Goal: Information Seeking & Learning: Learn about a topic

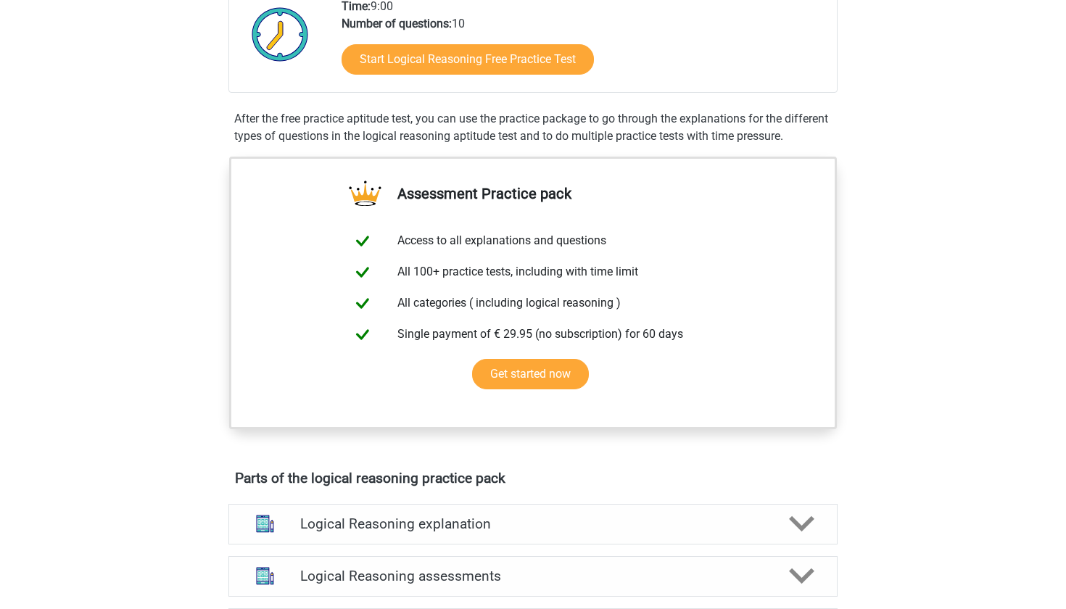
scroll to position [258, 0]
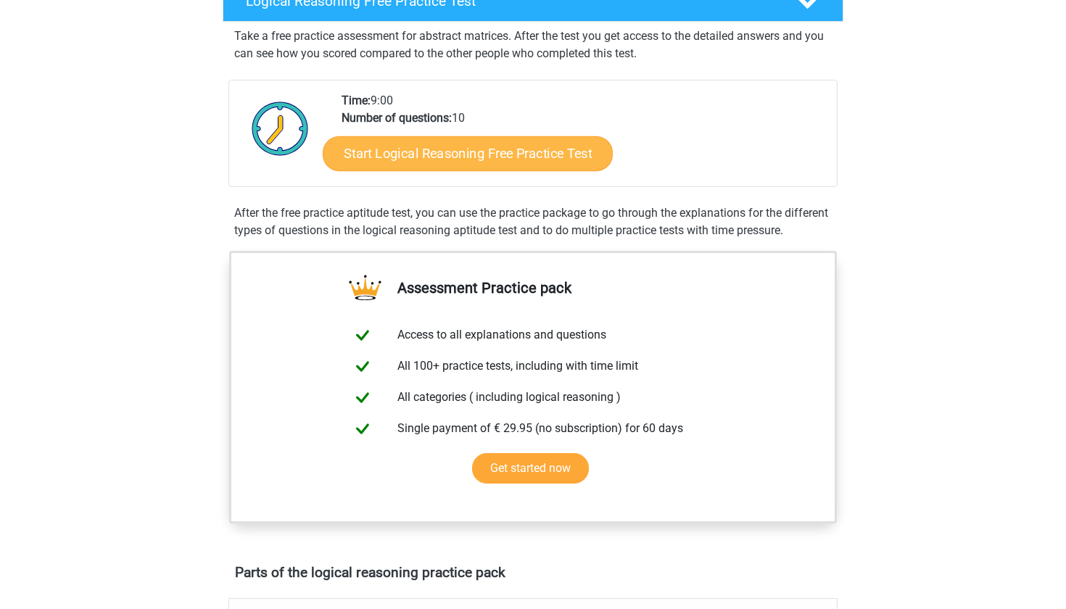
click at [395, 155] on link "Start Logical Reasoning Free Practice Test" at bounding box center [468, 153] width 290 height 35
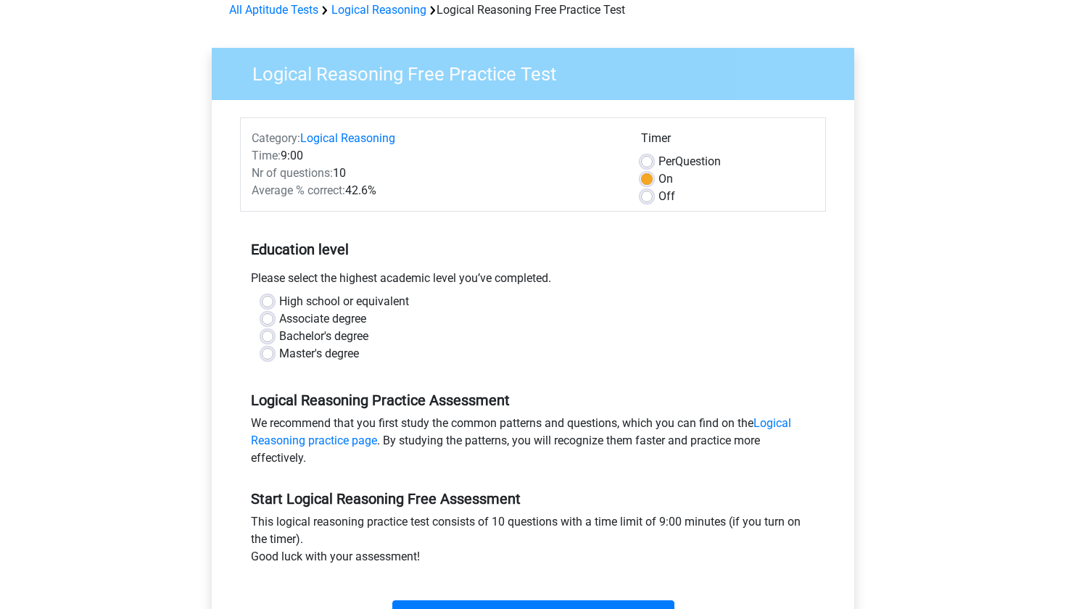
scroll to position [110, 0]
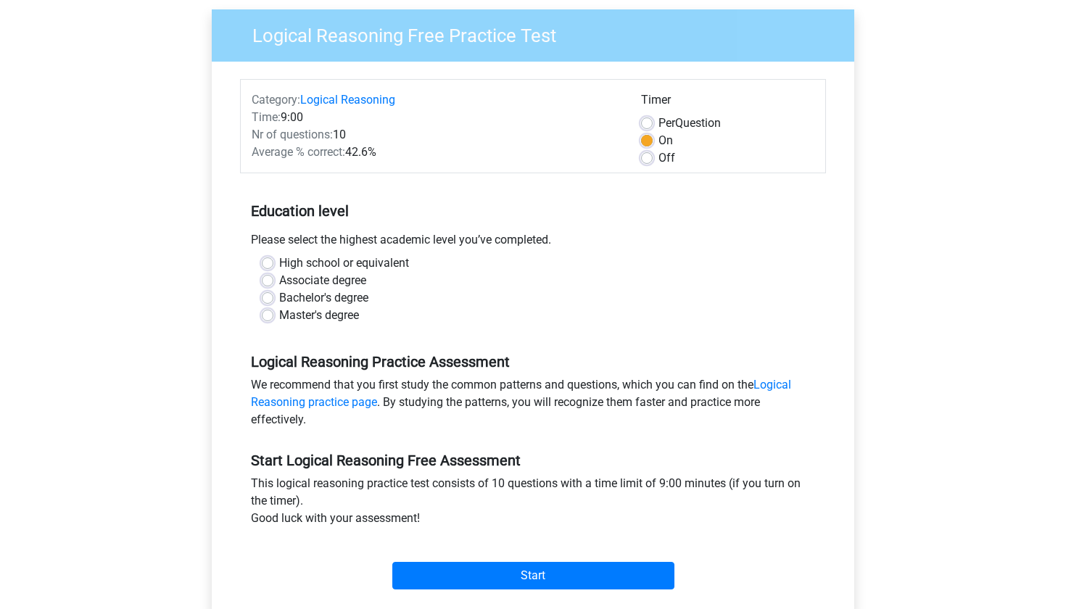
click at [336, 300] on label "Bachelor's degree" at bounding box center [323, 297] width 89 height 17
click at [274, 300] on input "Bachelor's degree" at bounding box center [268, 296] width 12 height 15
radio input "true"
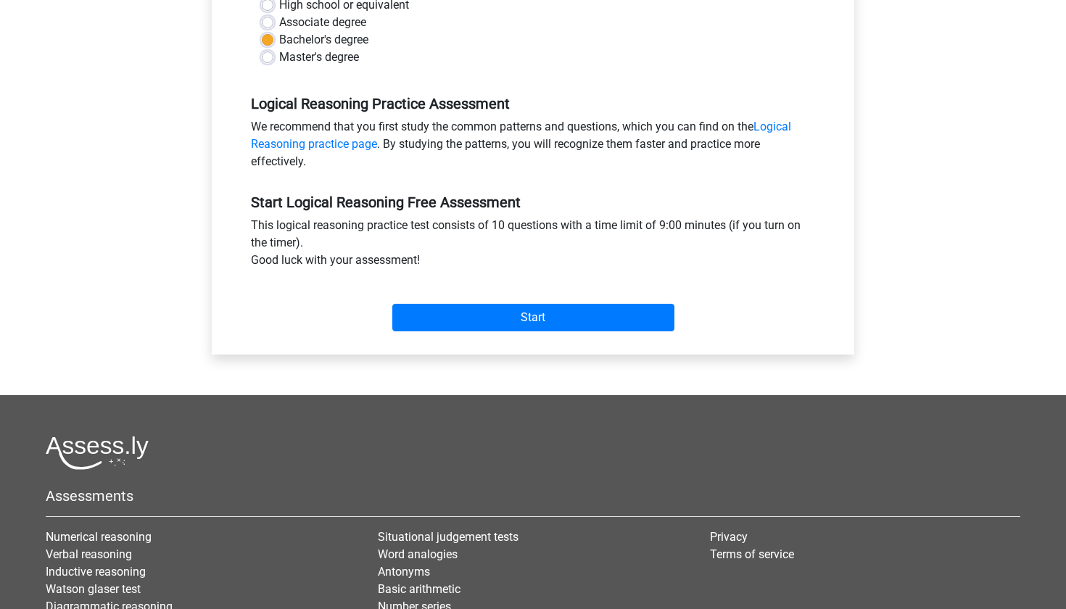
scroll to position [381, 0]
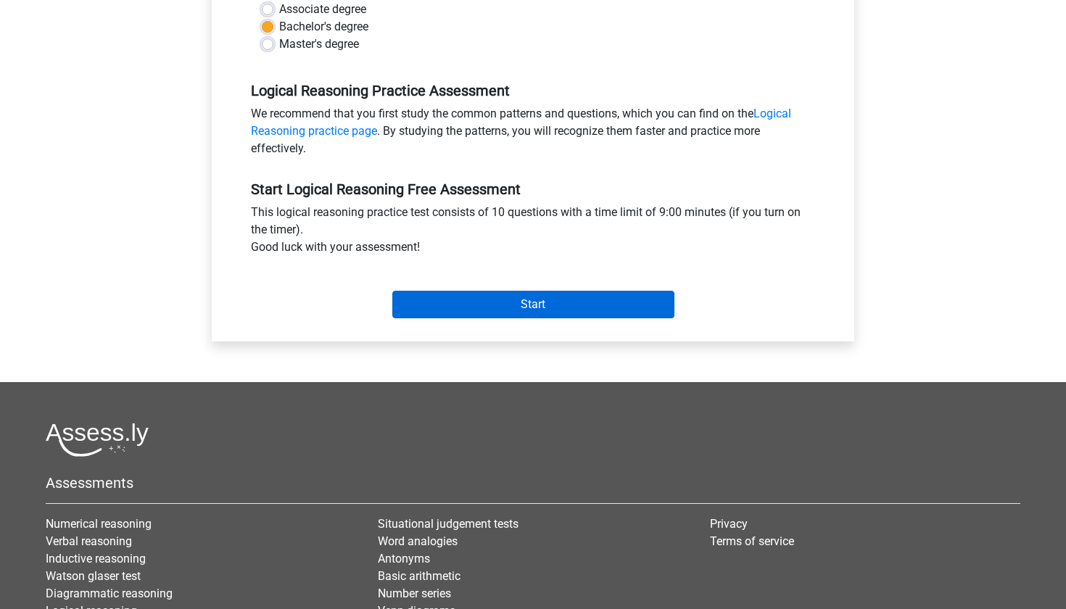
click at [477, 295] on input "Start" at bounding box center [533, 305] width 282 height 28
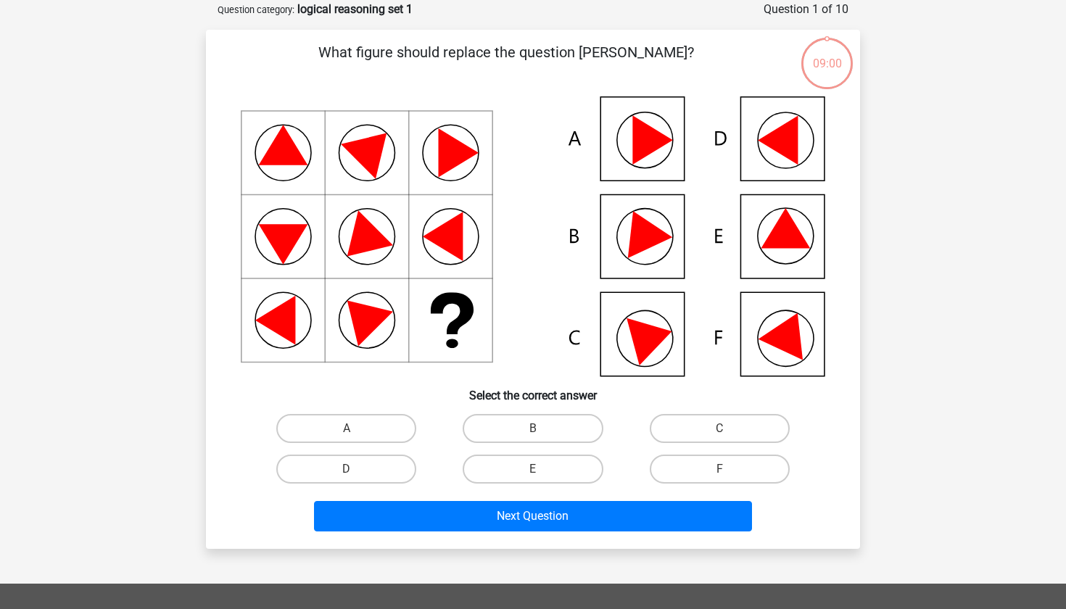
scroll to position [73, 0]
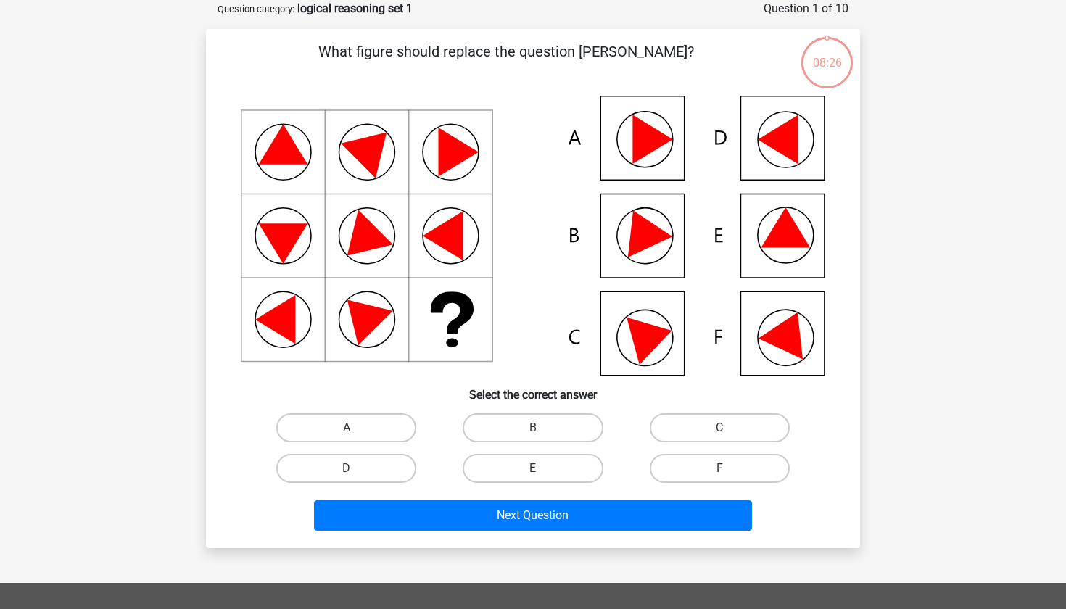
click at [634, 117] on icon at bounding box center [653, 139] width 40 height 49
click at [340, 429] on label "A" at bounding box center [346, 428] width 140 height 29
click at [347, 429] on input "A" at bounding box center [351, 432] width 9 height 9
radio input "true"
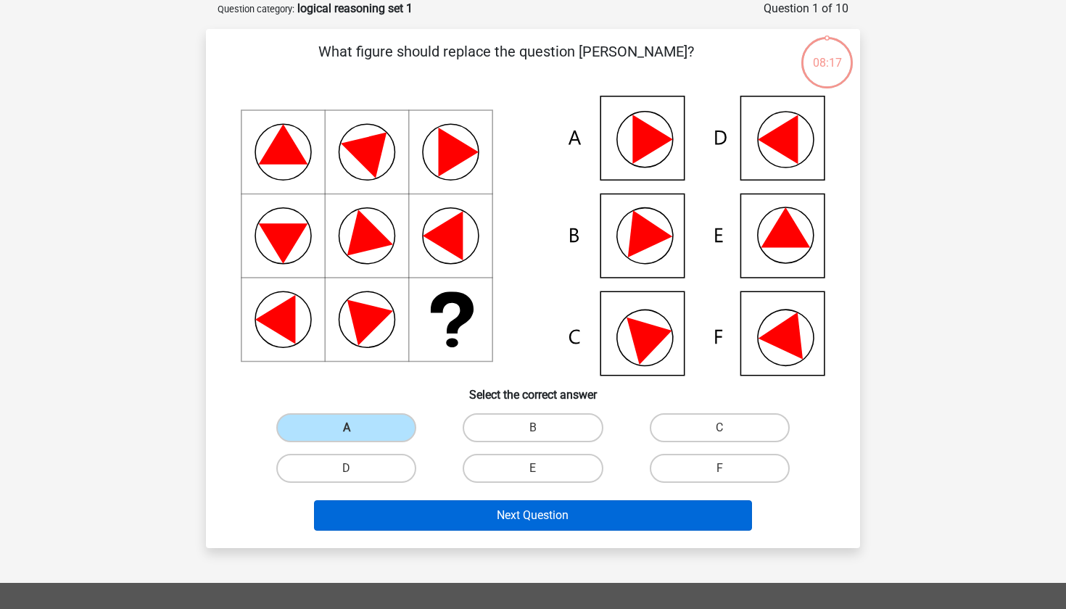
click at [395, 510] on button "Next Question" at bounding box center [533, 516] width 439 height 30
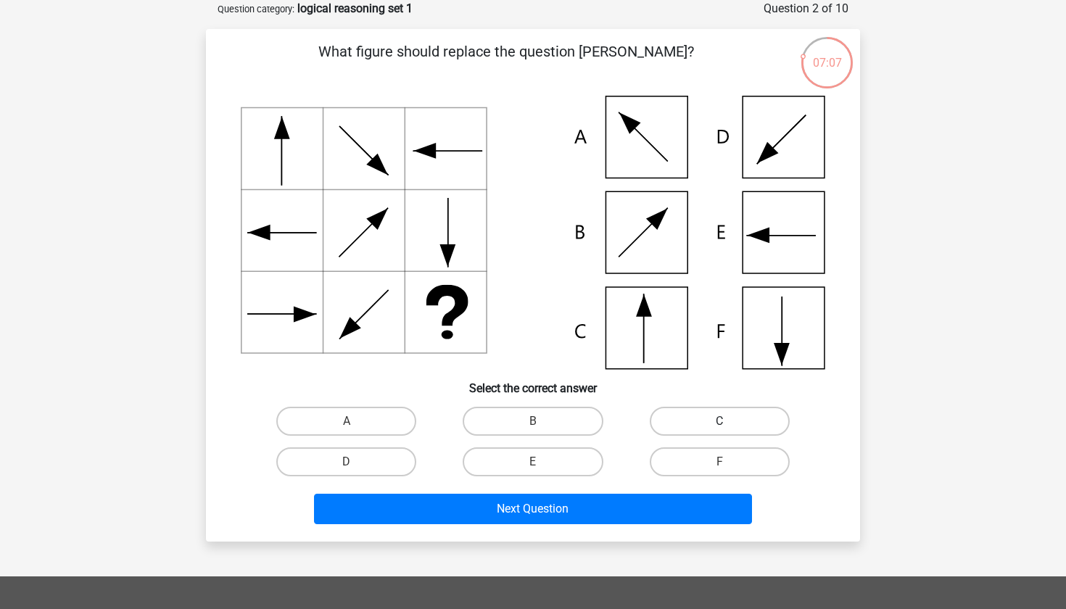
click at [710, 414] on label "C" at bounding box center [720, 421] width 140 height 29
click at [720, 422] on input "C" at bounding box center [724, 426] width 9 height 9
radio input "true"
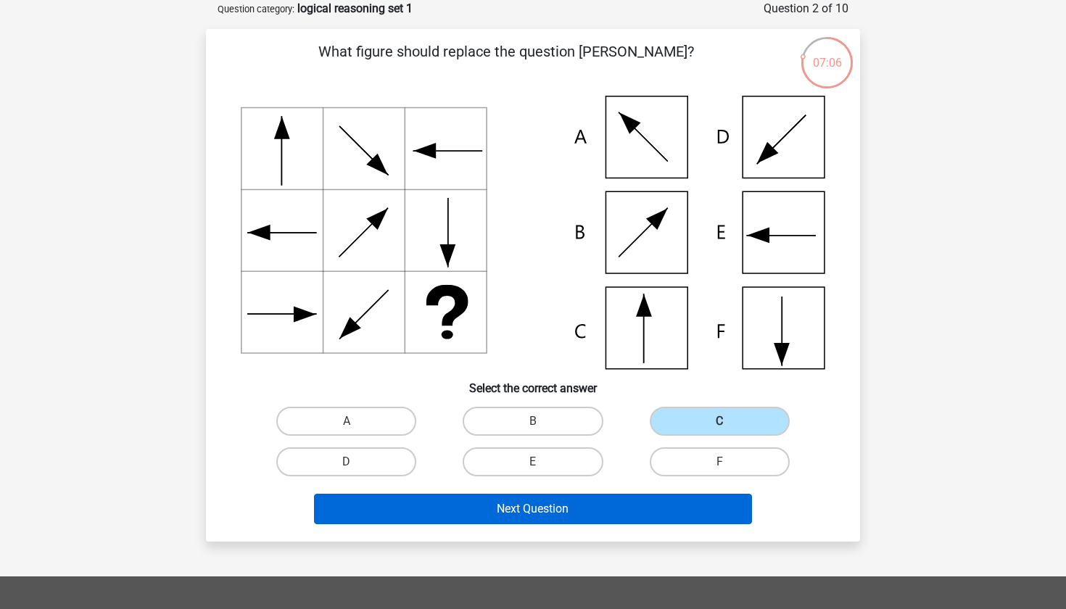
click at [591, 509] on button "Next Question" at bounding box center [533, 509] width 439 height 30
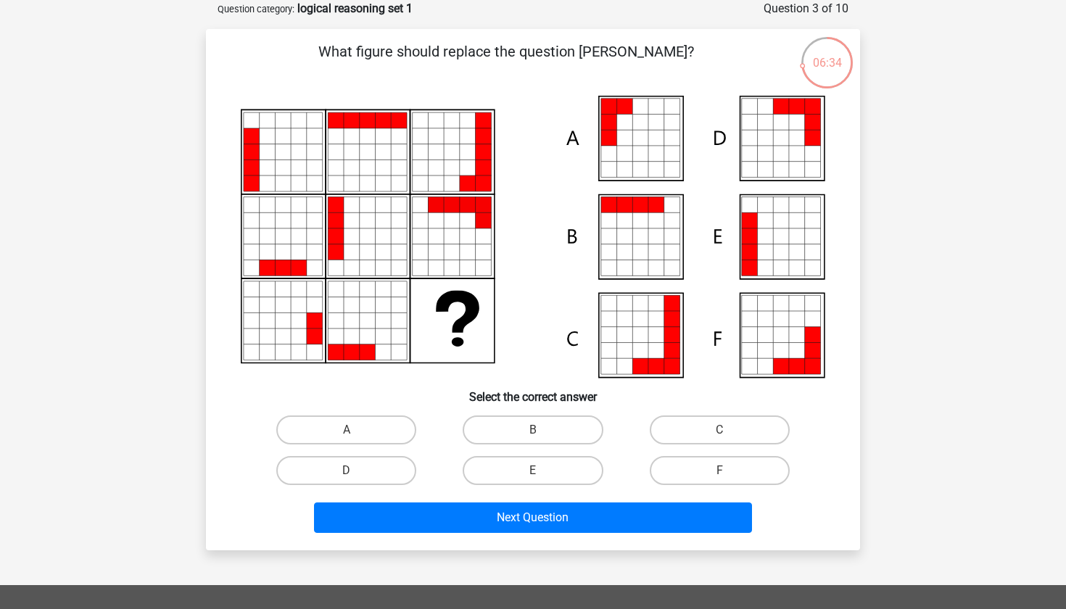
click at [663, 179] on icon at bounding box center [533, 237] width 585 height 282
click at [379, 431] on label "A" at bounding box center [346, 430] width 140 height 29
click at [356, 431] on input "A" at bounding box center [351, 434] width 9 height 9
radio input "true"
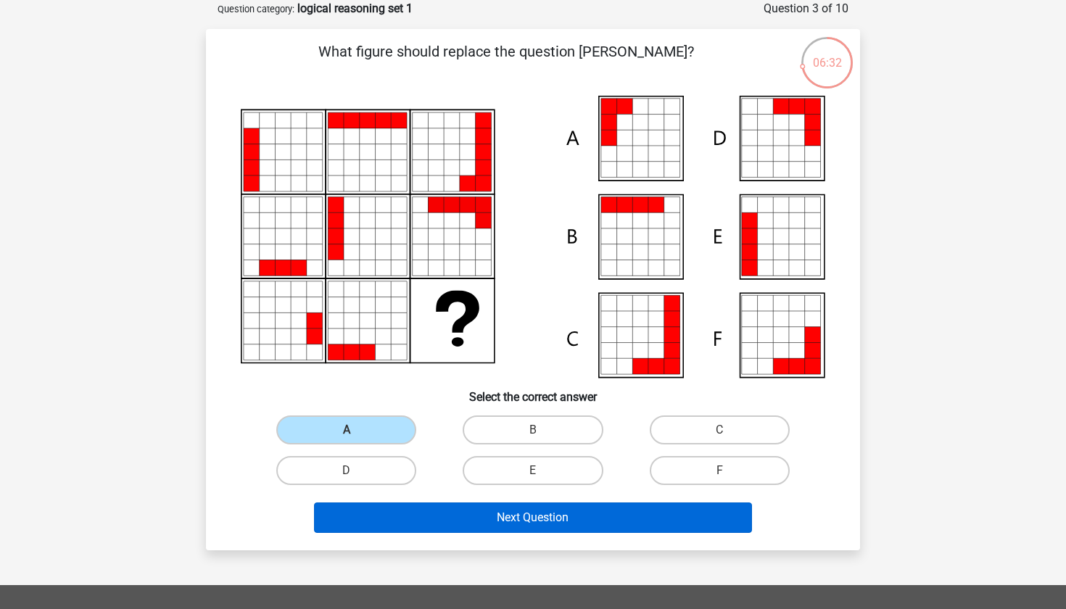
click at [429, 527] on button "Next Question" at bounding box center [533, 518] width 439 height 30
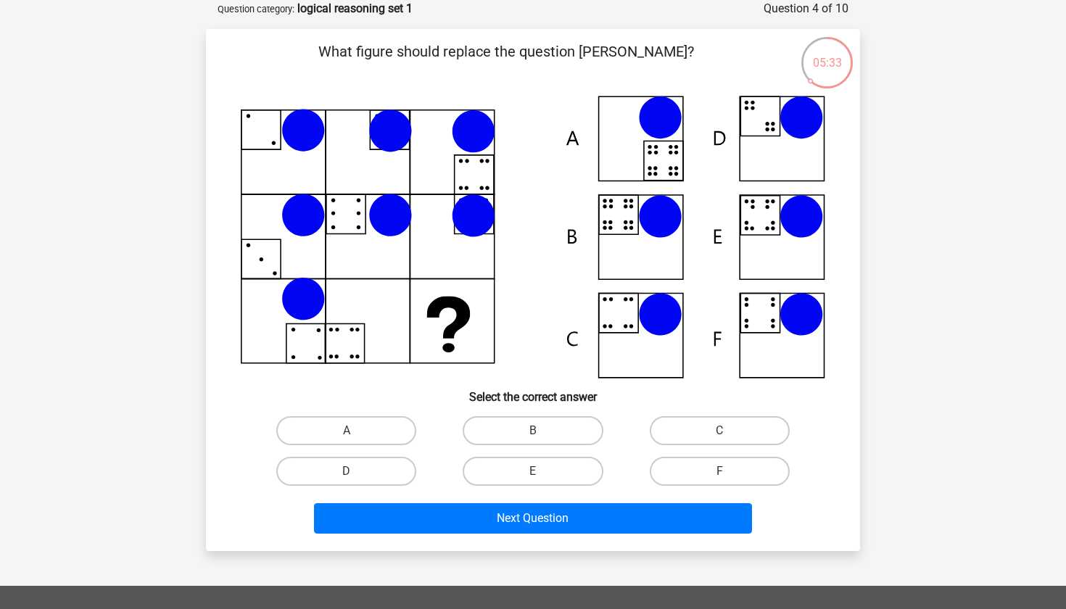
click at [665, 208] on icon at bounding box center [661, 217] width 44 height 44
click at [511, 429] on label "B" at bounding box center [533, 430] width 140 height 29
click at [533, 431] on input "B" at bounding box center [537, 435] width 9 height 9
radio input "true"
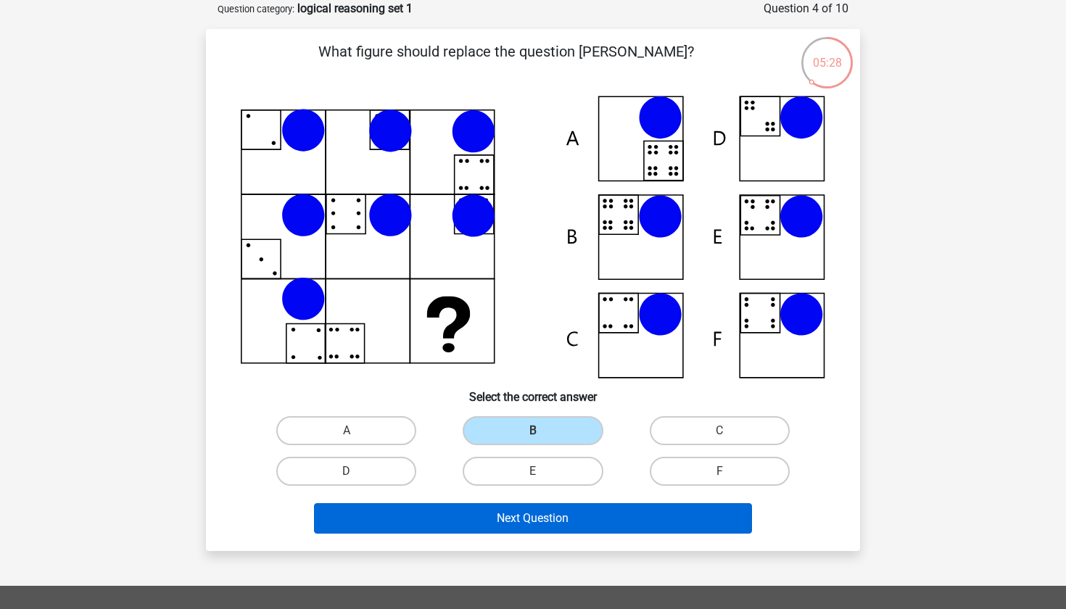
click at [497, 525] on button "Next Question" at bounding box center [533, 519] width 439 height 30
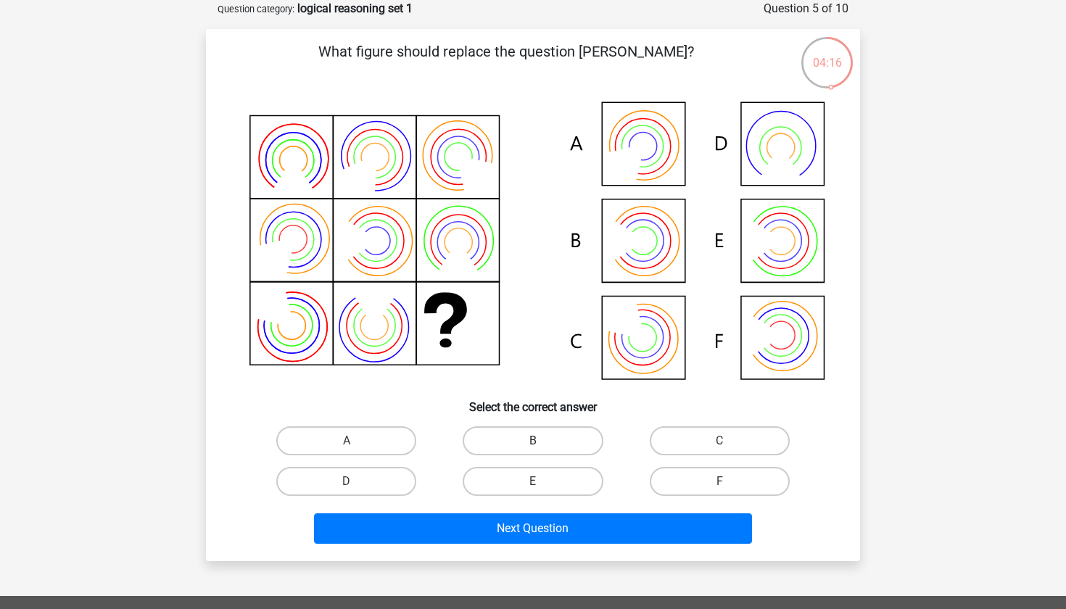
click at [527, 437] on label "B" at bounding box center [533, 441] width 140 height 29
click at [533, 441] on input "B" at bounding box center [537, 445] width 9 height 9
radio input "true"
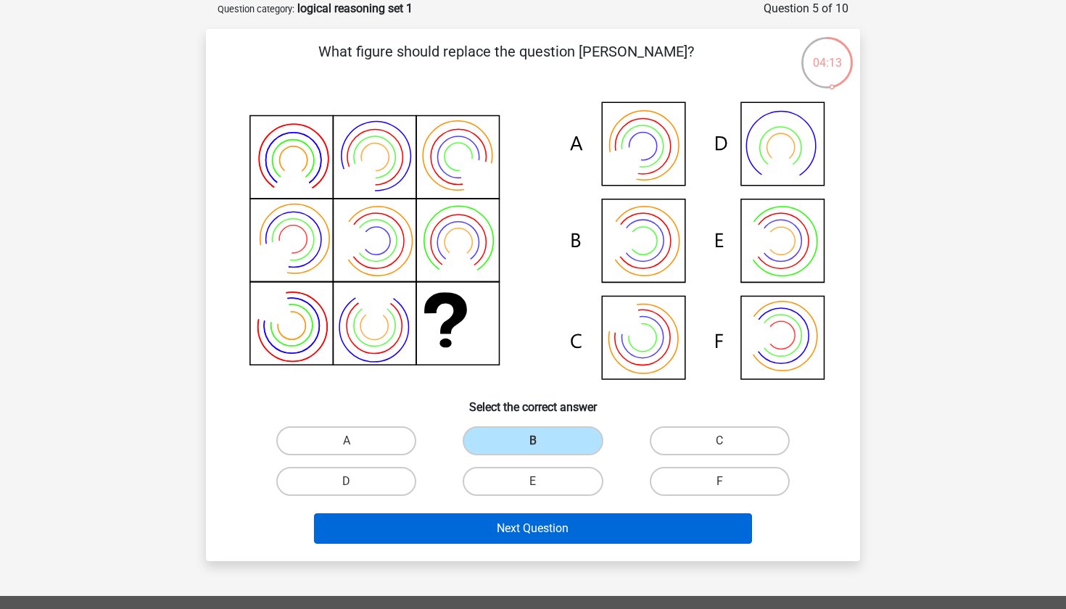
click at [544, 536] on button "Next Question" at bounding box center [533, 529] width 439 height 30
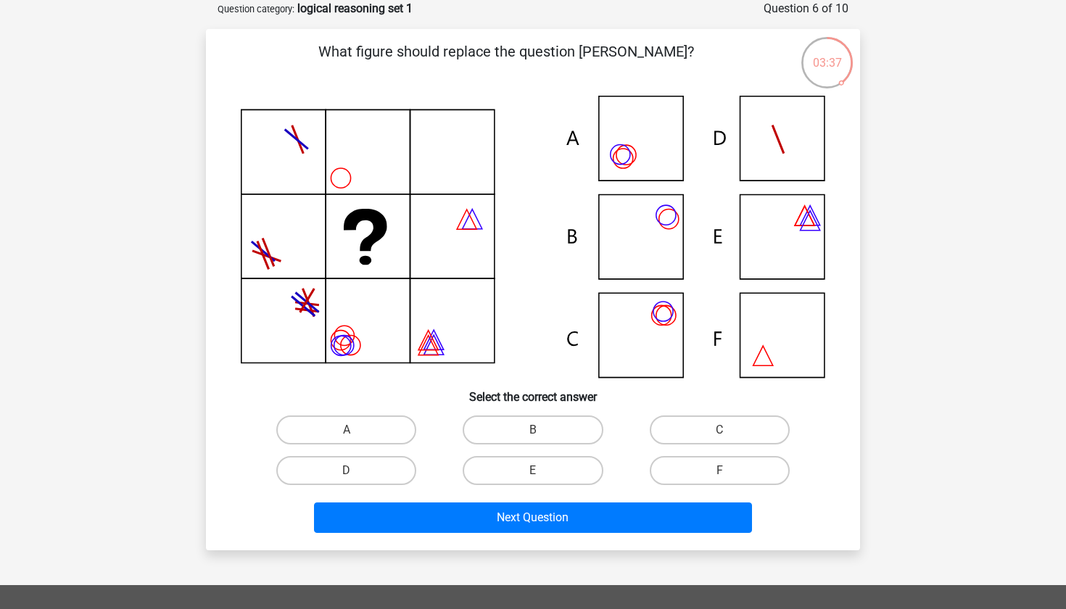
click at [666, 332] on icon at bounding box center [533, 237] width 585 height 282
click at [678, 427] on label "C" at bounding box center [720, 430] width 140 height 29
click at [720, 430] on input "C" at bounding box center [724, 434] width 9 height 9
radio input "true"
click at [638, 173] on icon at bounding box center [533, 237] width 585 height 282
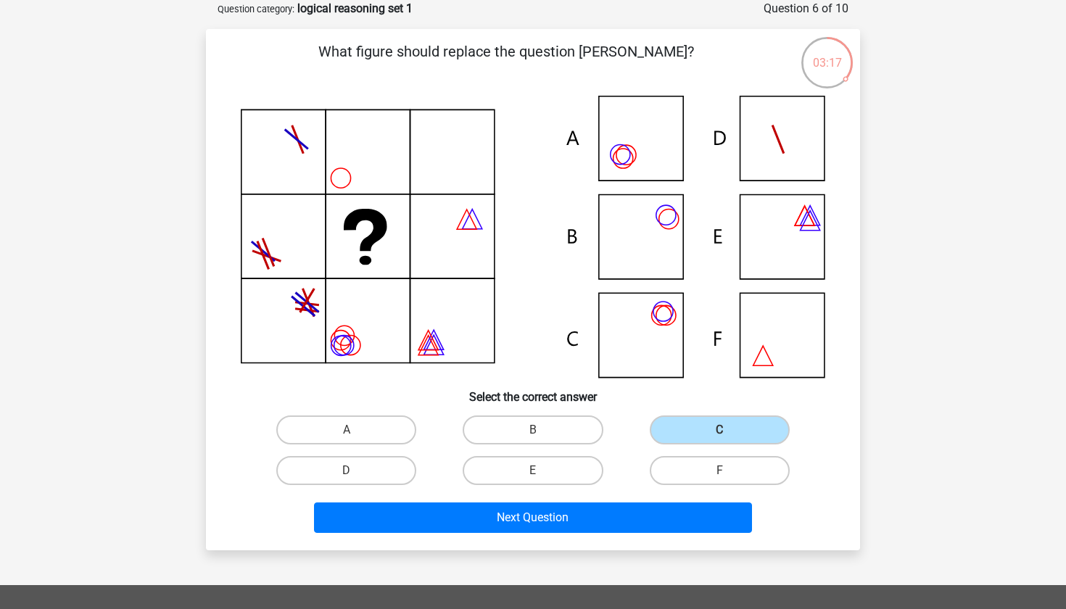
click at [662, 332] on icon at bounding box center [533, 237] width 585 height 282
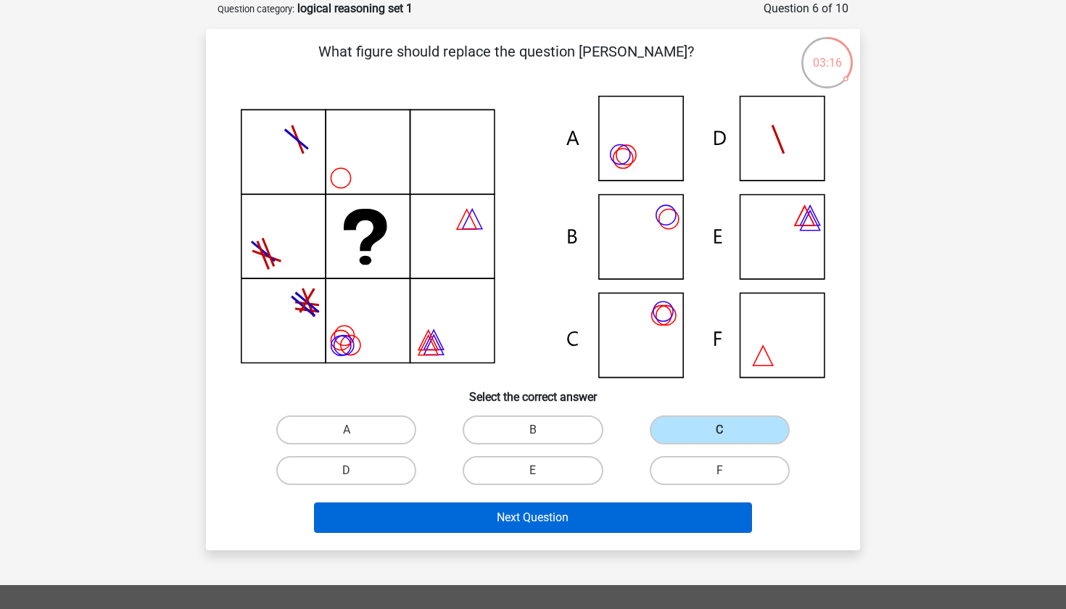
click at [655, 509] on button "Next Question" at bounding box center [533, 518] width 439 height 30
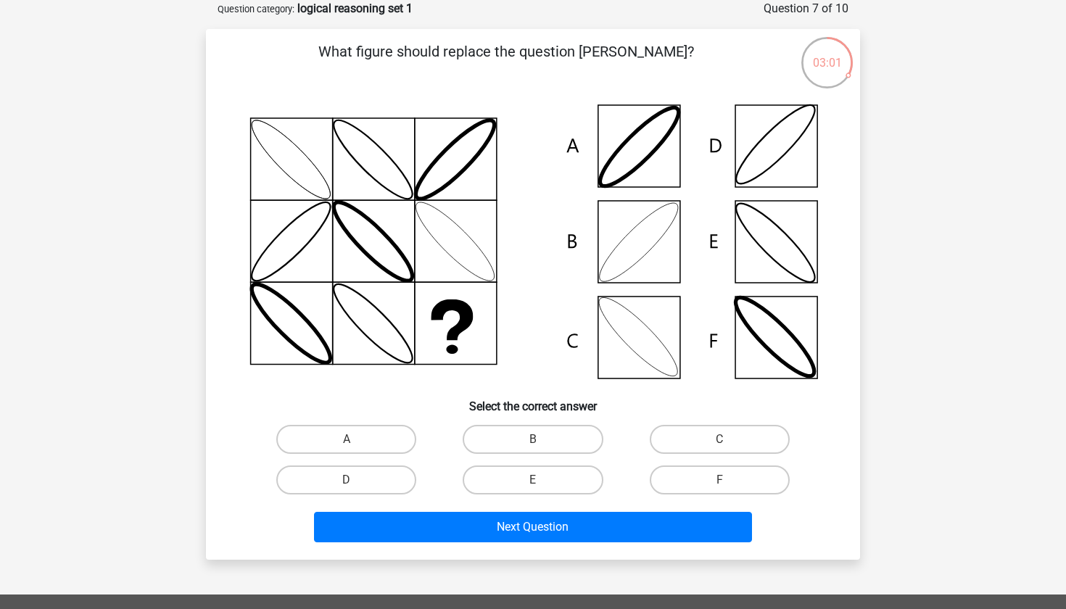
click at [684, 257] on icon at bounding box center [533, 242] width 585 height 292
click at [577, 435] on label "B" at bounding box center [533, 439] width 140 height 29
click at [543, 440] on input "B" at bounding box center [537, 444] width 9 height 9
radio input "true"
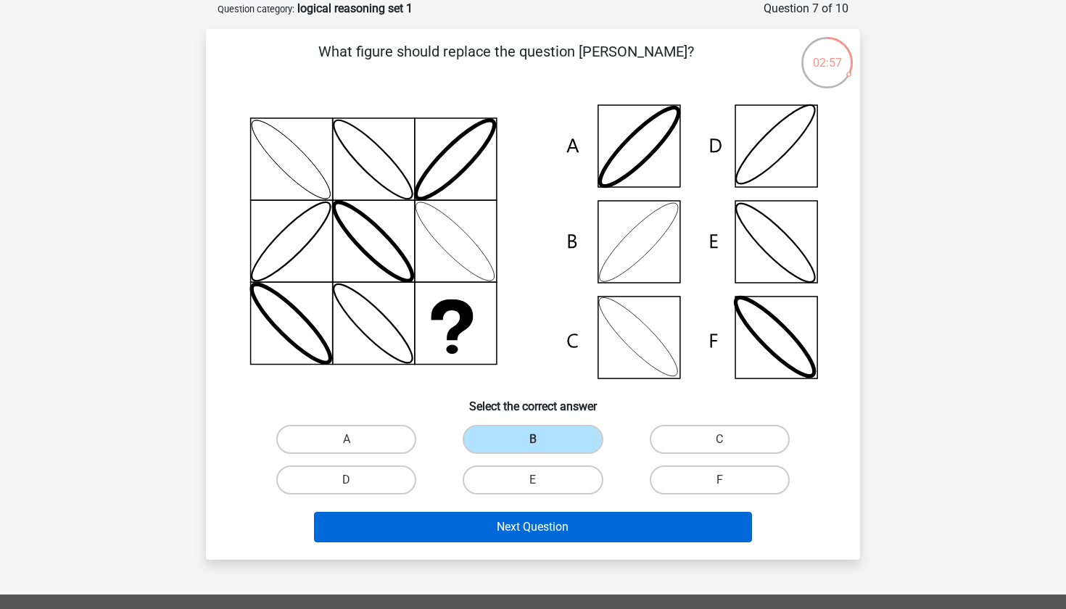
click at [575, 528] on button "Next Question" at bounding box center [533, 527] width 439 height 30
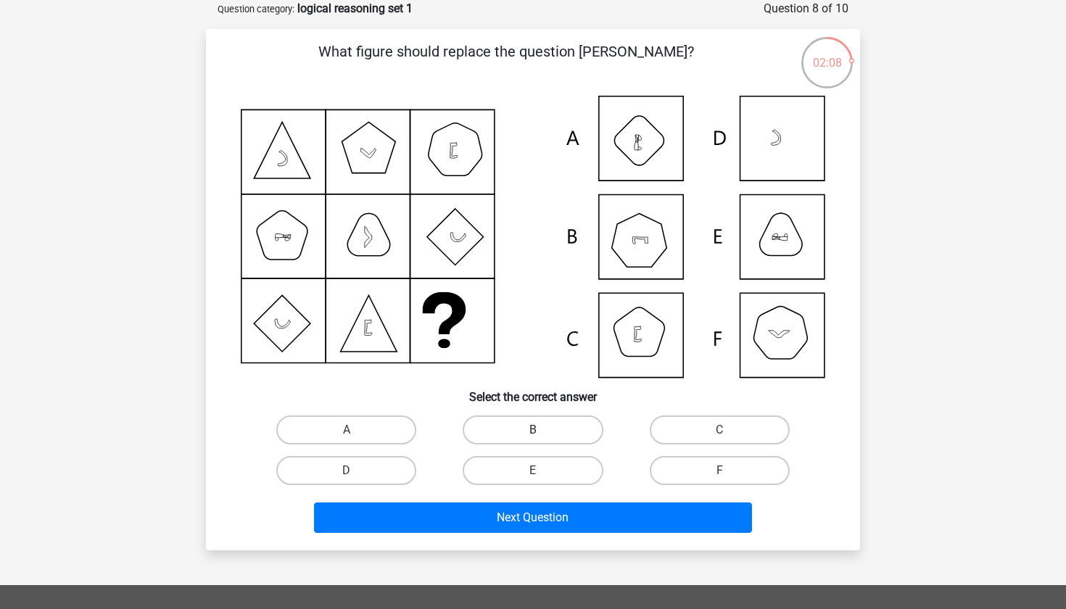
click at [576, 436] on label "B" at bounding box center [533, 430] width 140 height 29
click at [543, 436] on input "B" at bounding box center [537, 434] width 9 height 9
radio input "true"
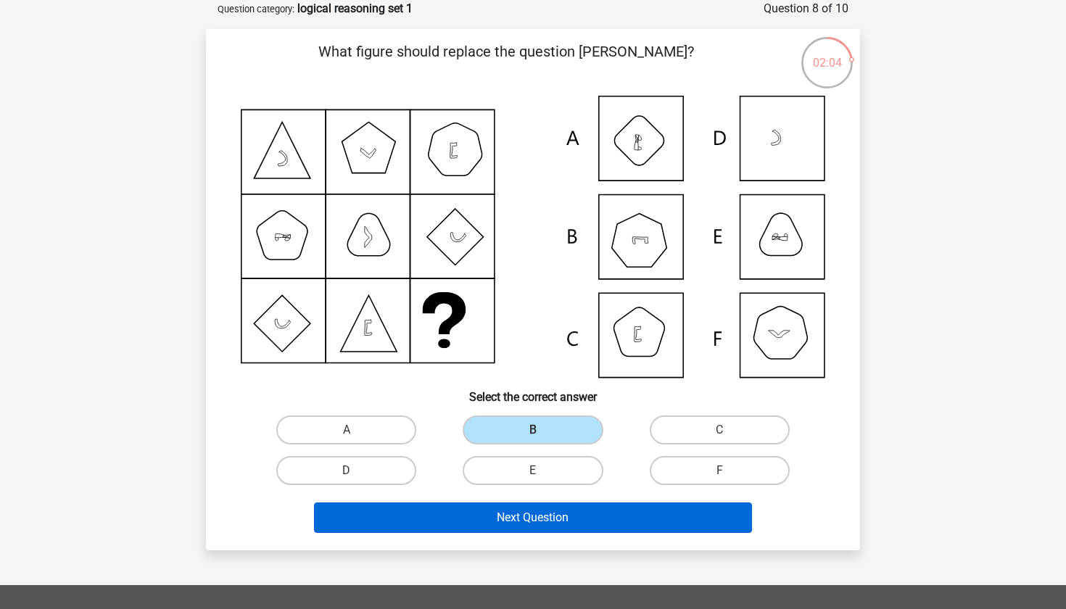
click at [570, 524] on button "Next Question" at bounding box center [533, 518] width 439 height 30
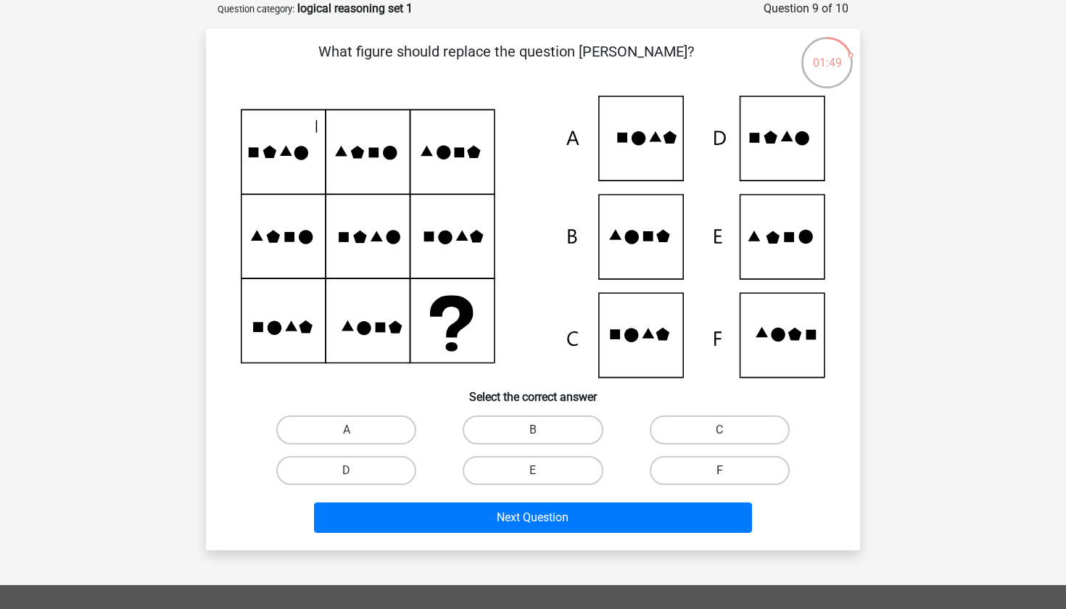
click at [712, 464] on label "F" at bounding box center [720, 470] width 140 height 29
click at [720, 471] on input "F" at bounding box center [724, 475] width 9 height 9
radio input "true"
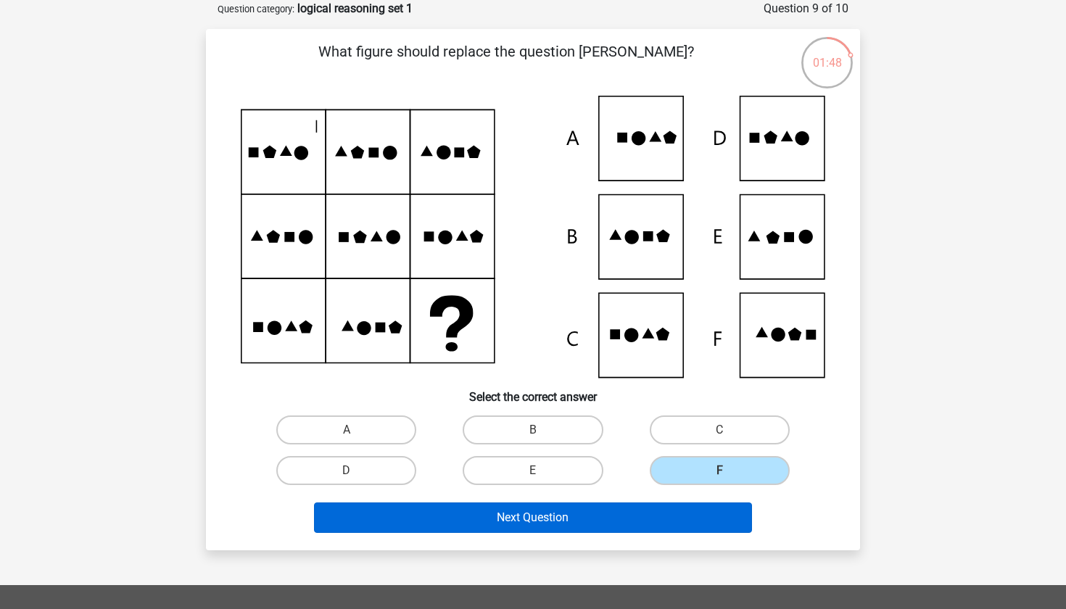
click at [670, 517] on button "Next Question" at bounding box center [533, 518] width 439 height 30
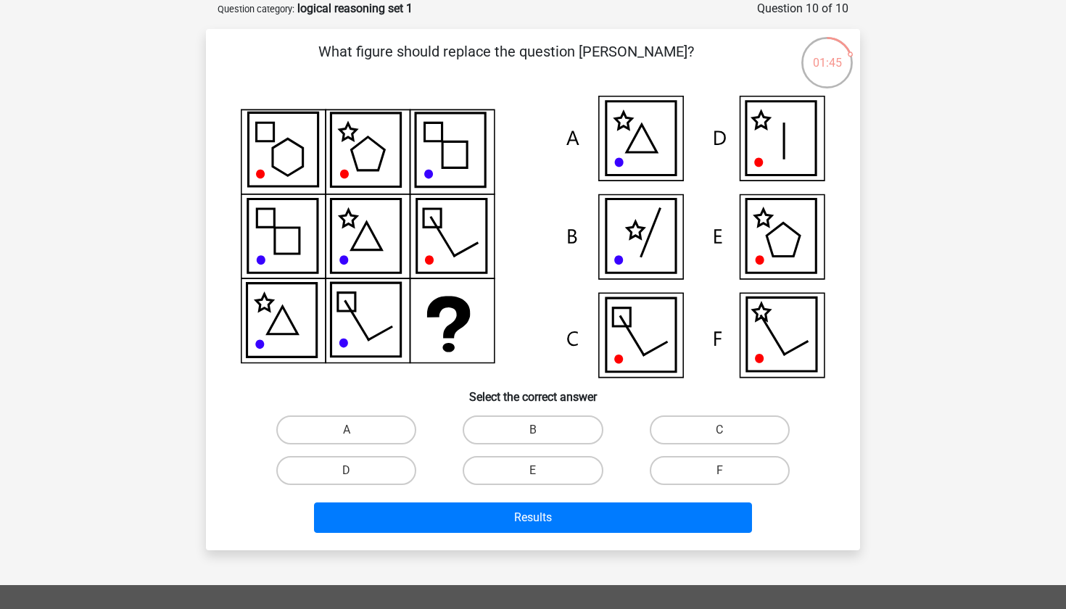
click at [727, 472] on input "F" at bounding box center [724, 475] width 9 height 9
radio input "true"
click at [707, 499] on div "Results" at bounding box center [533, 515] width 608 height 48
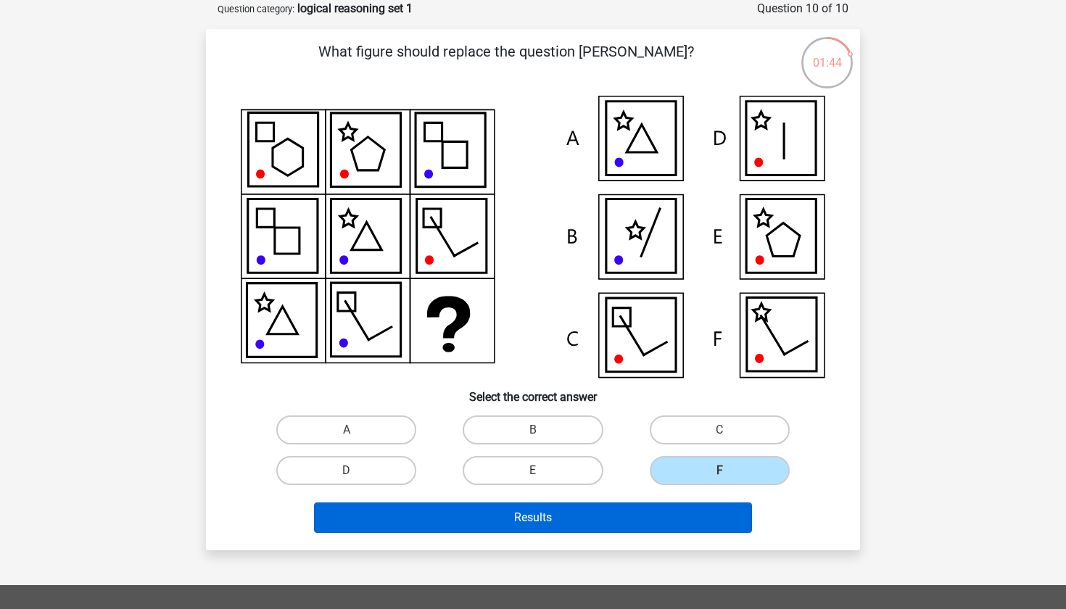
click at [707, 511] on button "Results" at bounding box center [533, 518] width 439 height 30
